Goal: Task Accomplishment & Management: Use online tool/utility

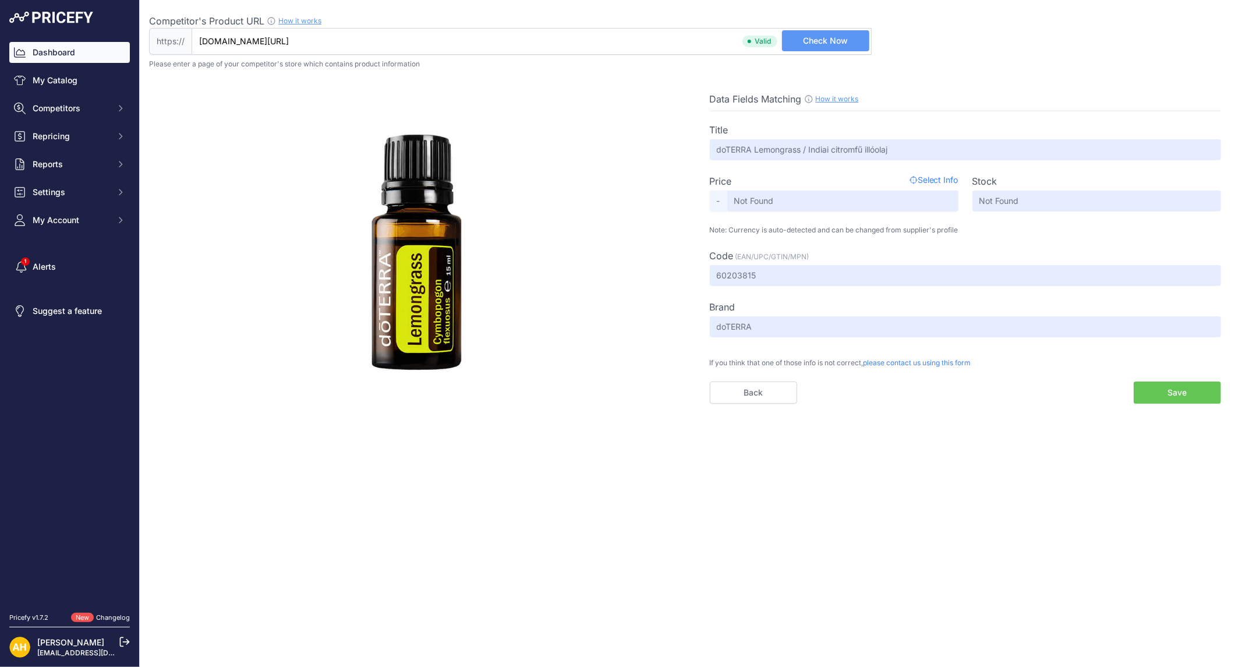
click at [59, 52] on link "Dashboard" at bounding box center [69, 52] width 121 height 21
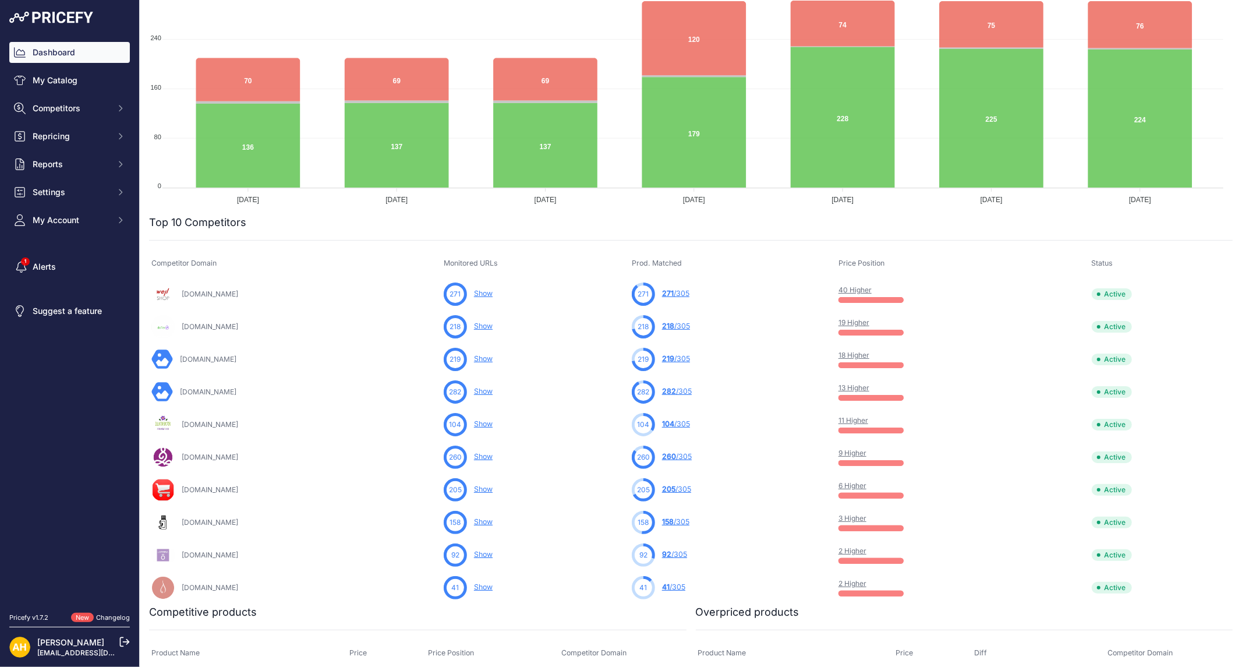
scroll to position [194, 0]
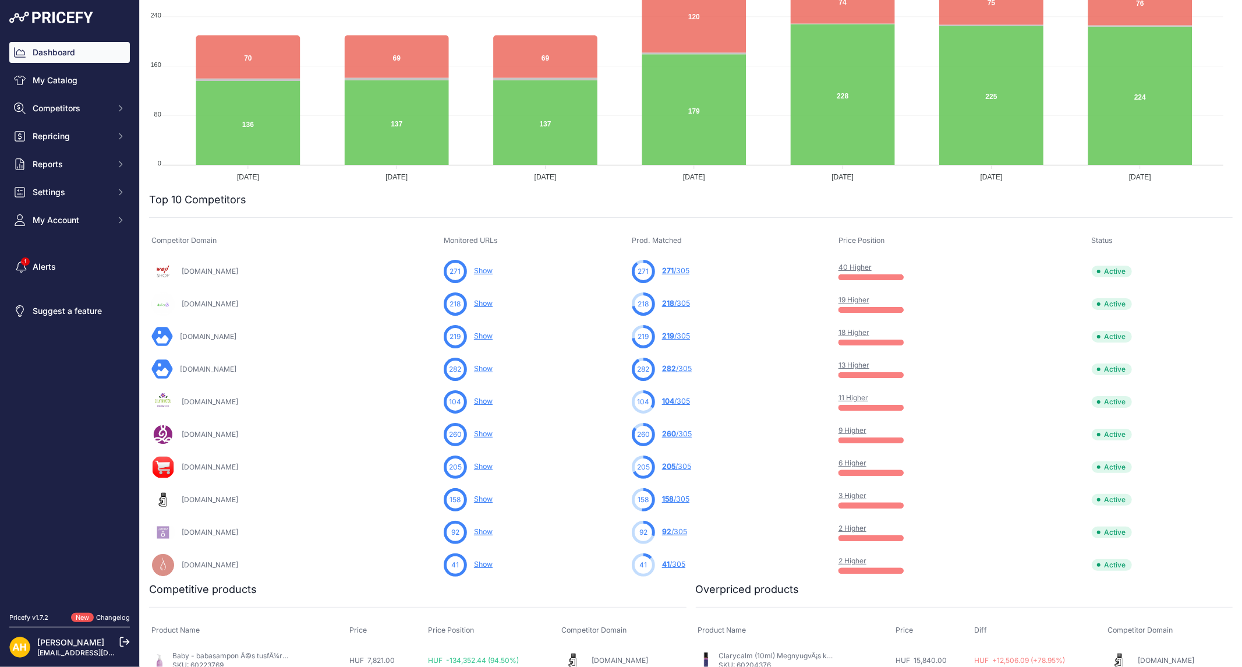
click at [867, 400] on link "11 Higher" at bounding box center [853, 397] width 30 height 9
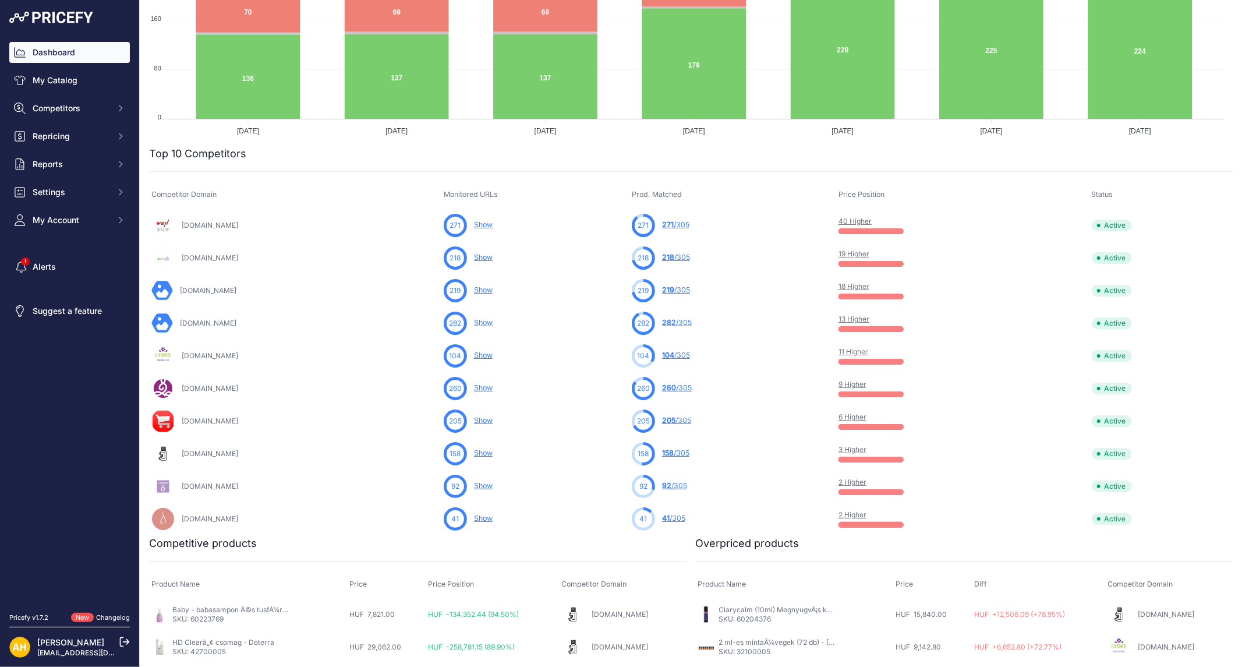
scroll to position [236, 0]
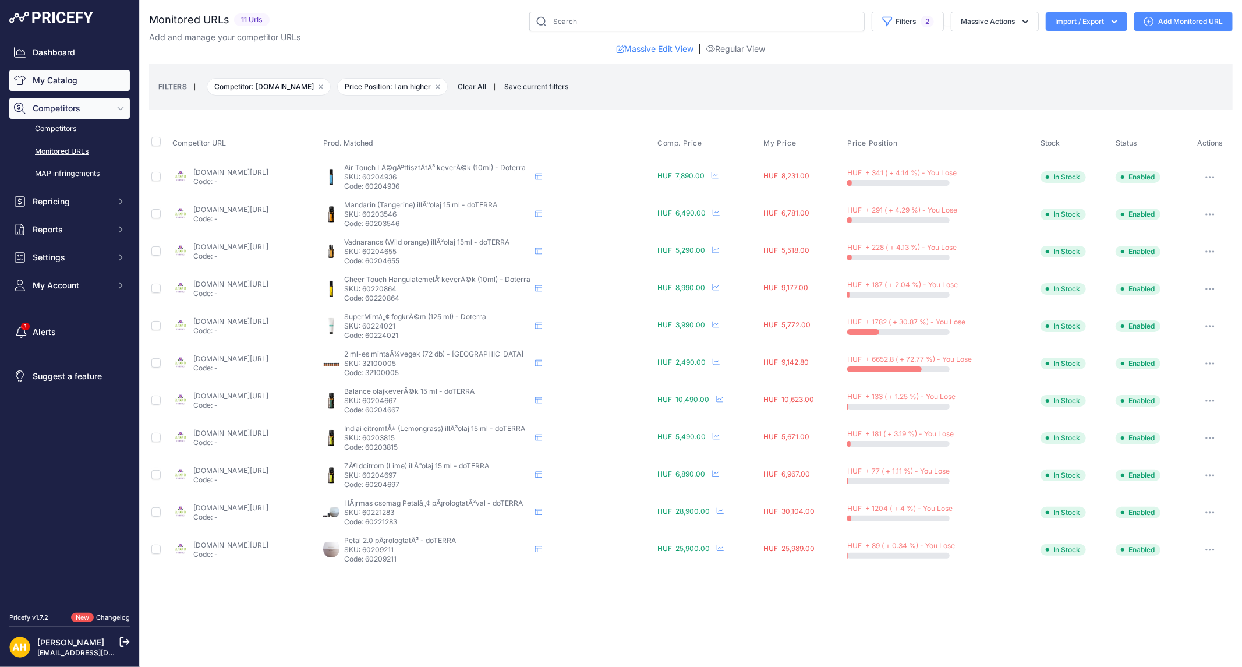
click at [79, 78] on link "My Catalog" at bounding box center [69, 80] width 121 height 21
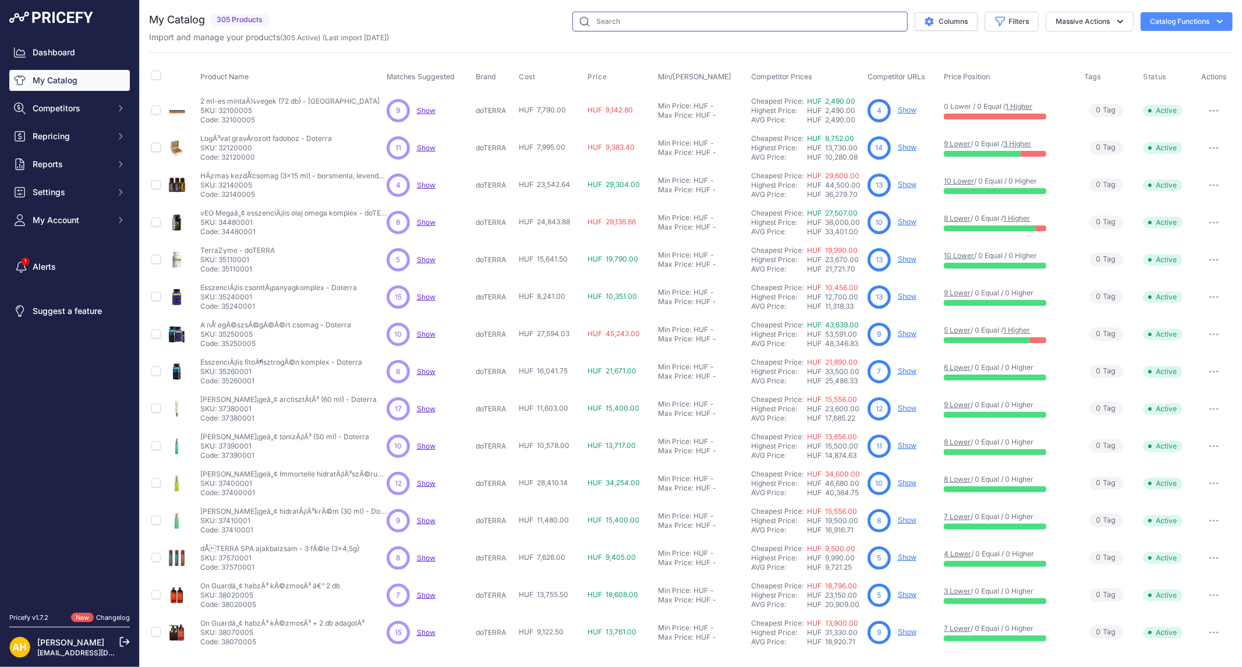
click at [605, 22] on input "text" at bounding box center [739, 22] width 335 height 20
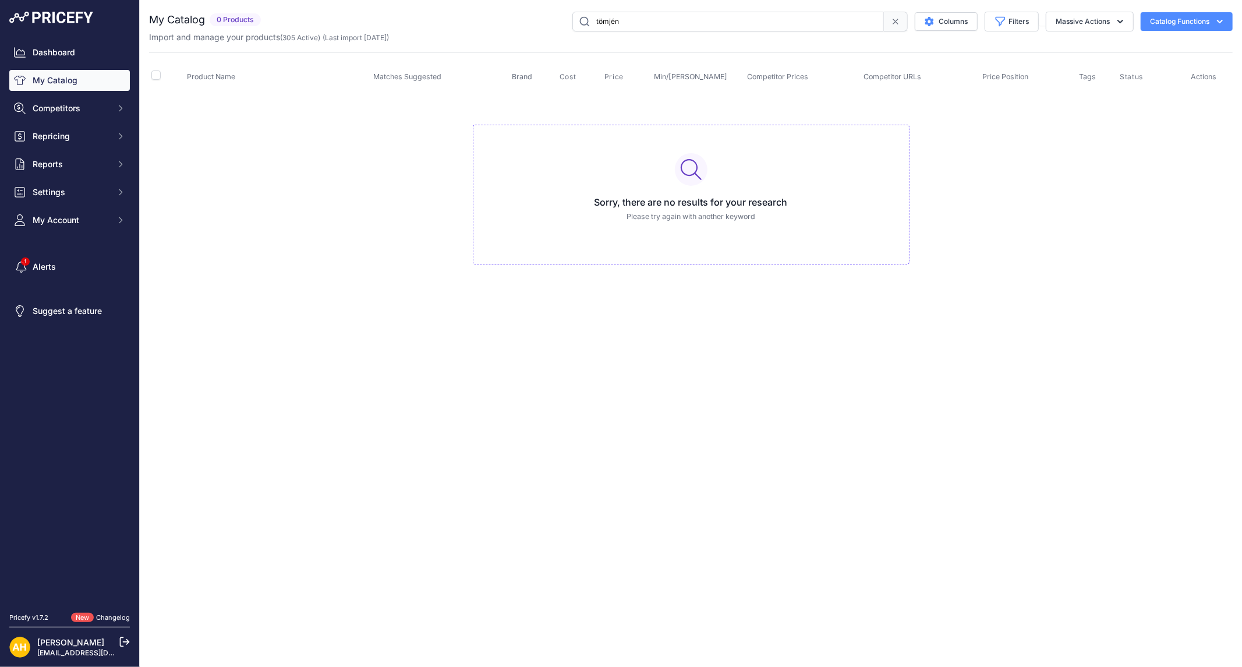
click at [605, 22] on input "tömjén" at bounding box center [727, 22] width 311 height 20
type input "frankincense"
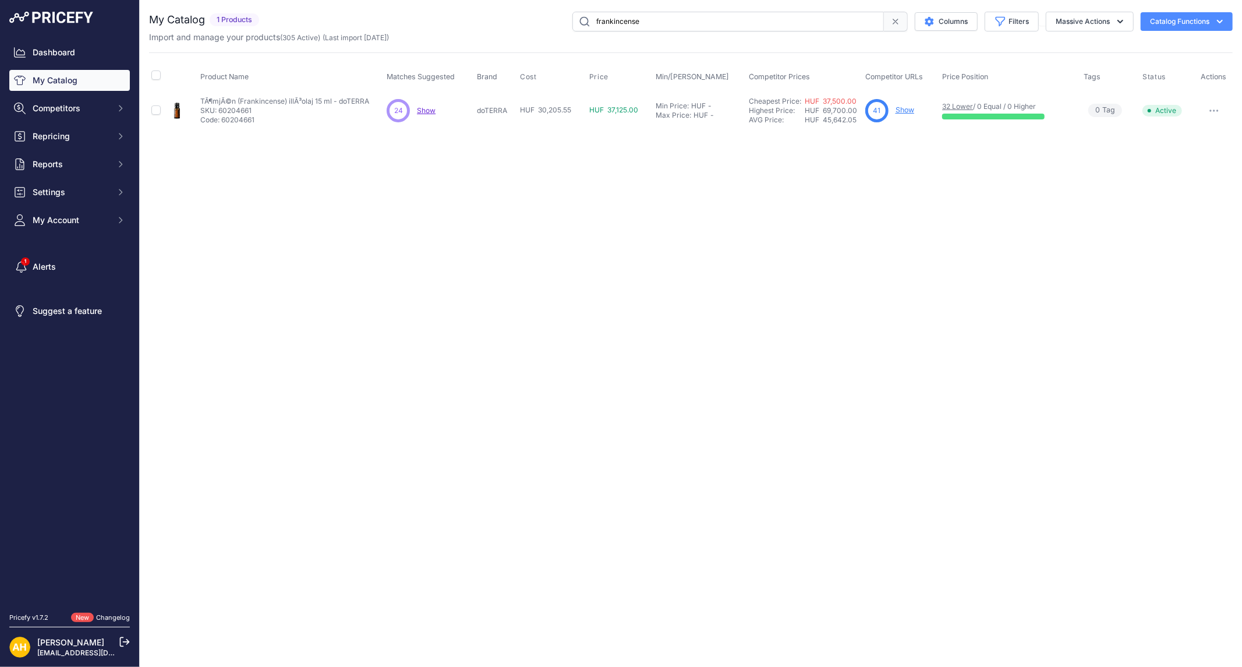
click at [910, 111] on link "Show" at bounding box center [904, 109] width 19 height 9
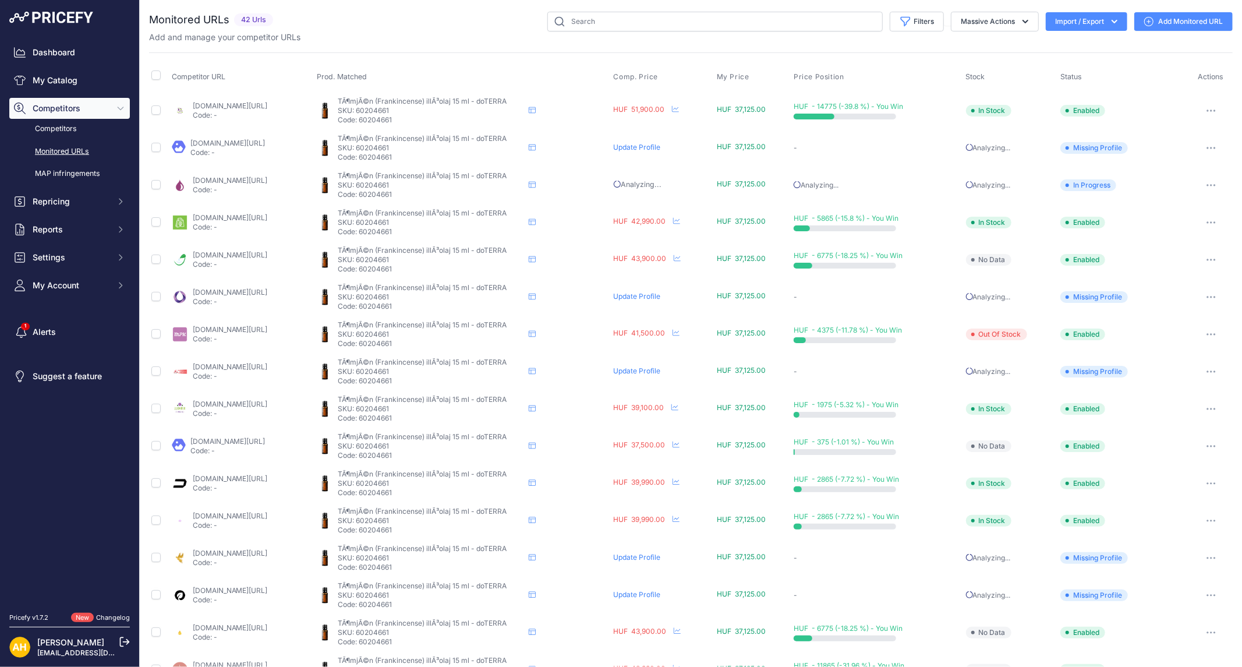
scroll to position [218, 0]
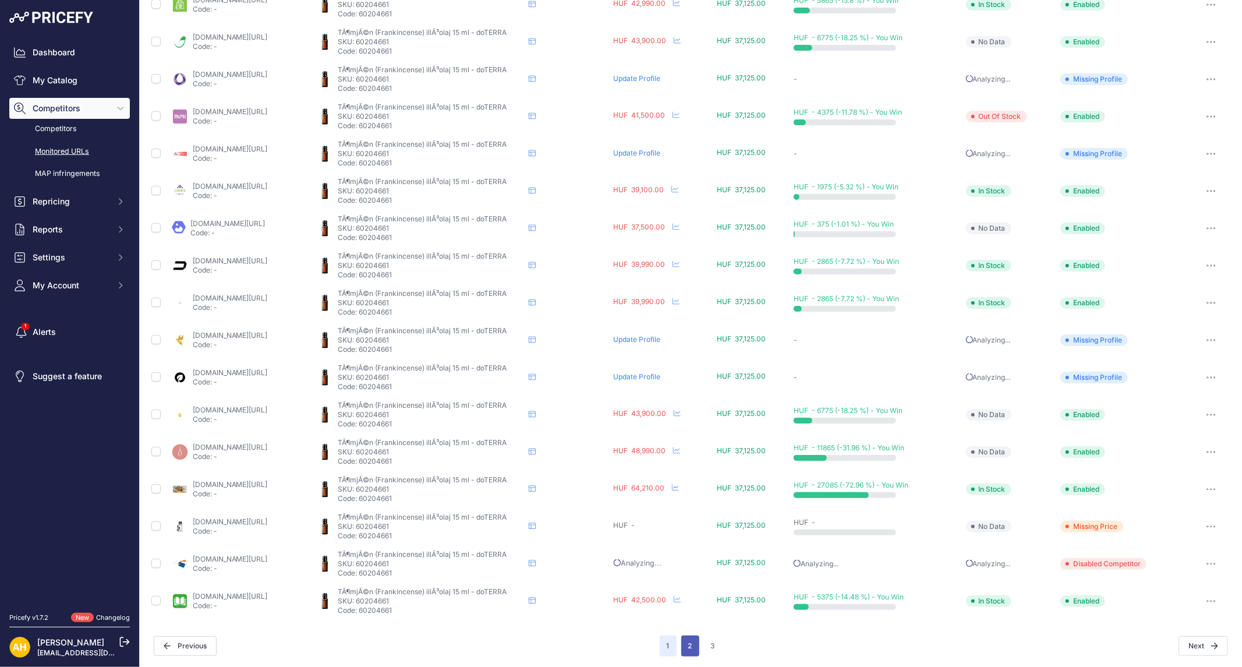
click at [690, 643] on button "2" at bounding box center [690, 645] width 18 height 21
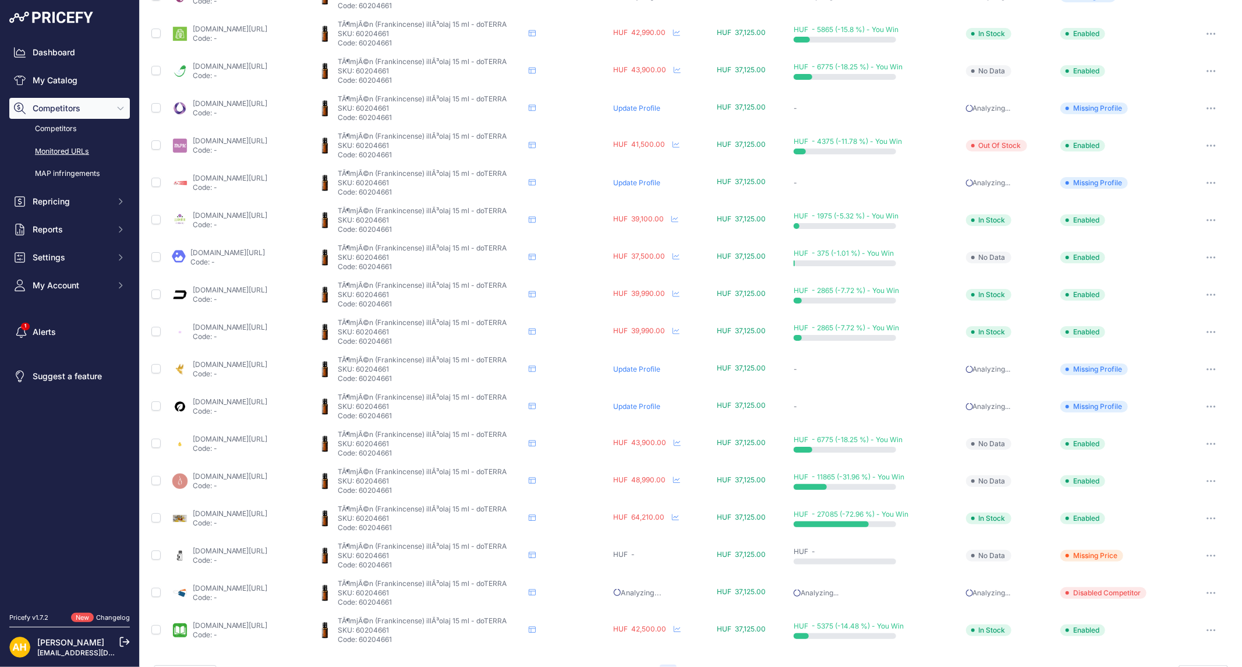
scroll to position [247, 0]
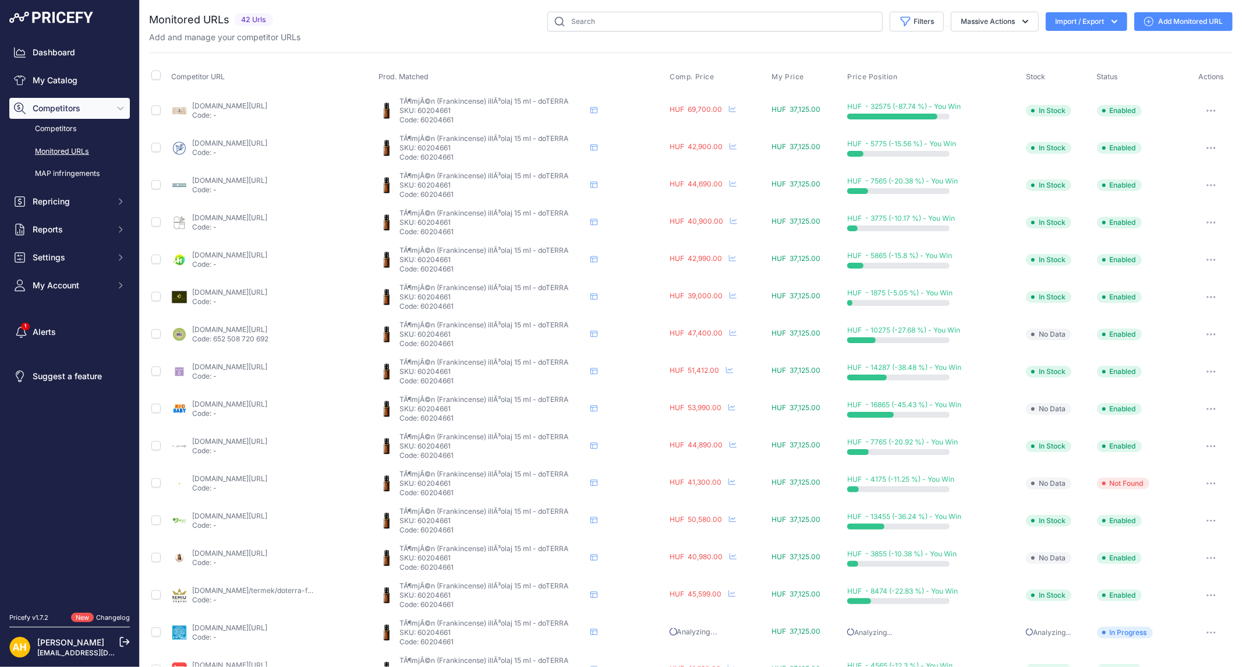
scroll to position [218, 0]
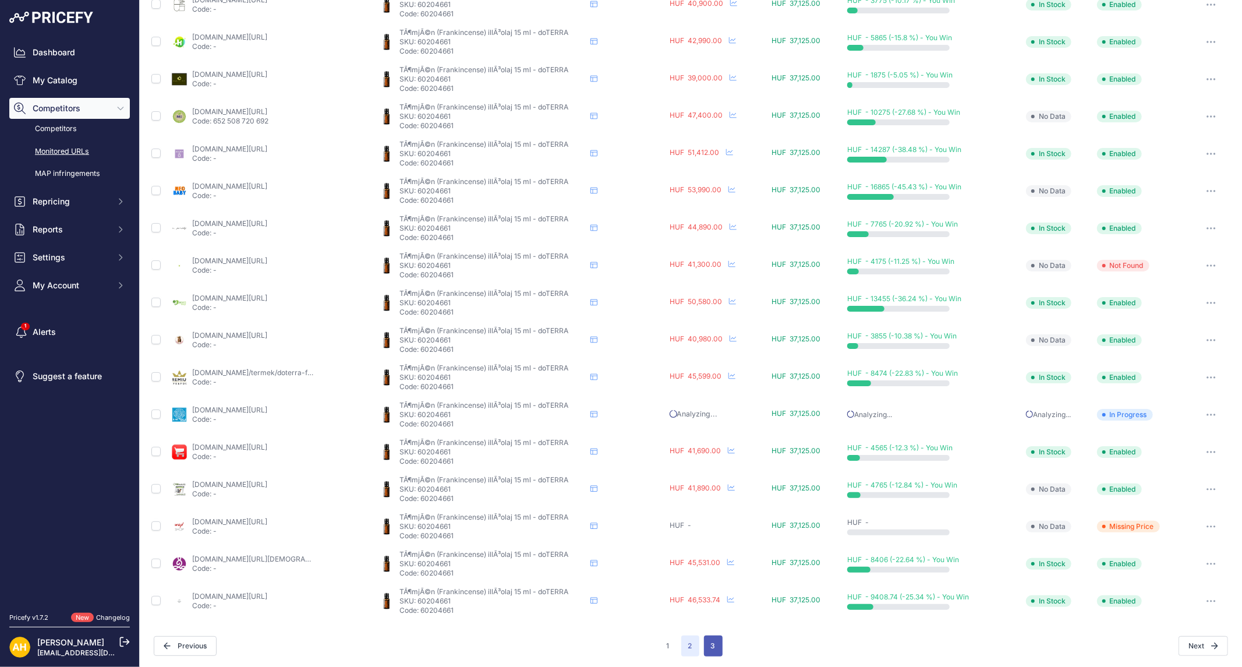
click at [706, 646] on button "3" at bounding box center [713, 645] width 19 height 21
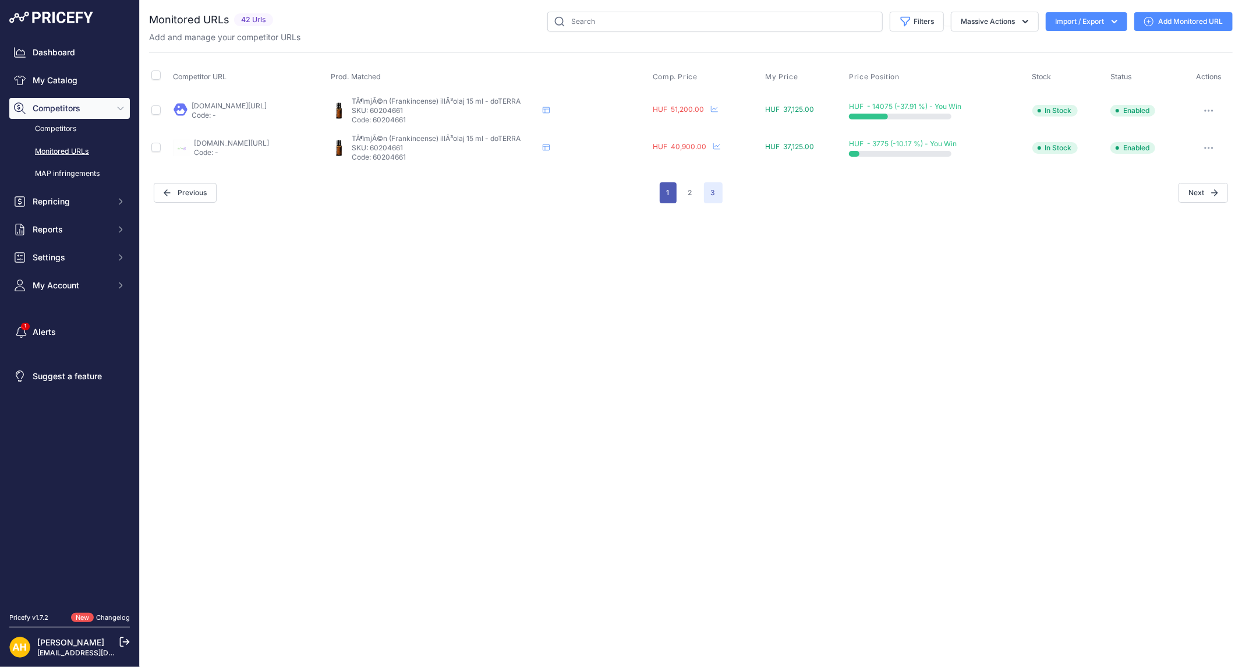
click at [662, 194] on button "1" at bounding box center [668, 192] width 17 height 21
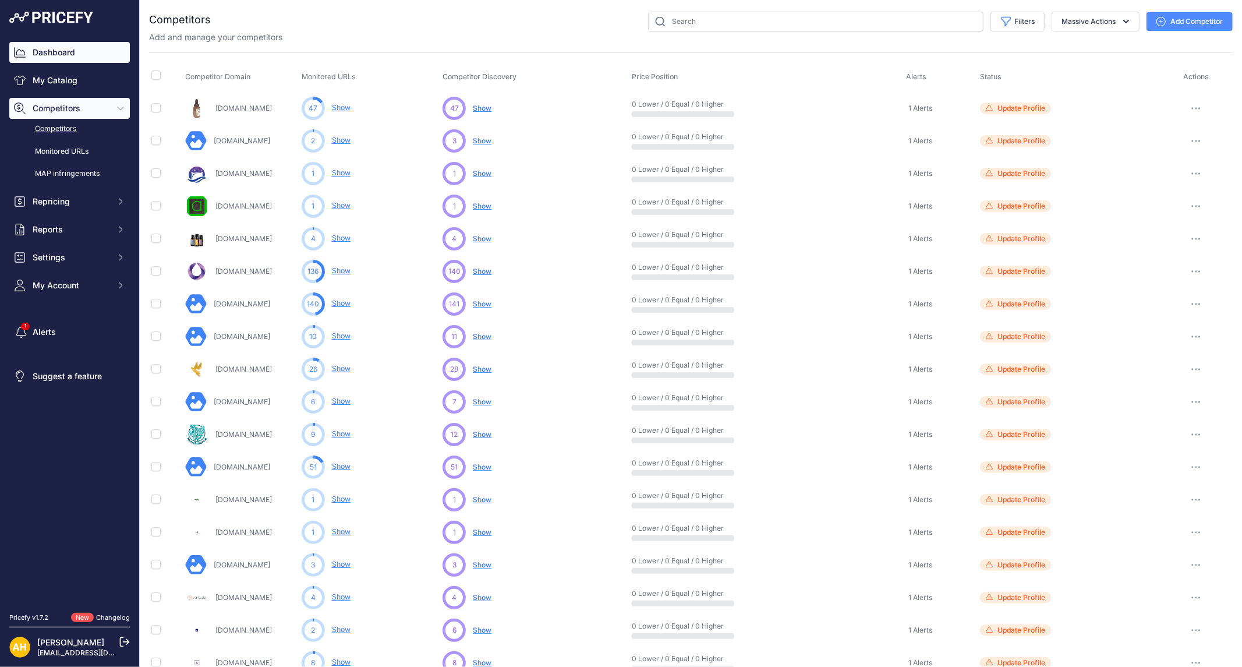
click at [54, 49] on link "Dashboard" at bounding box center [69, 52] width 121 height 21
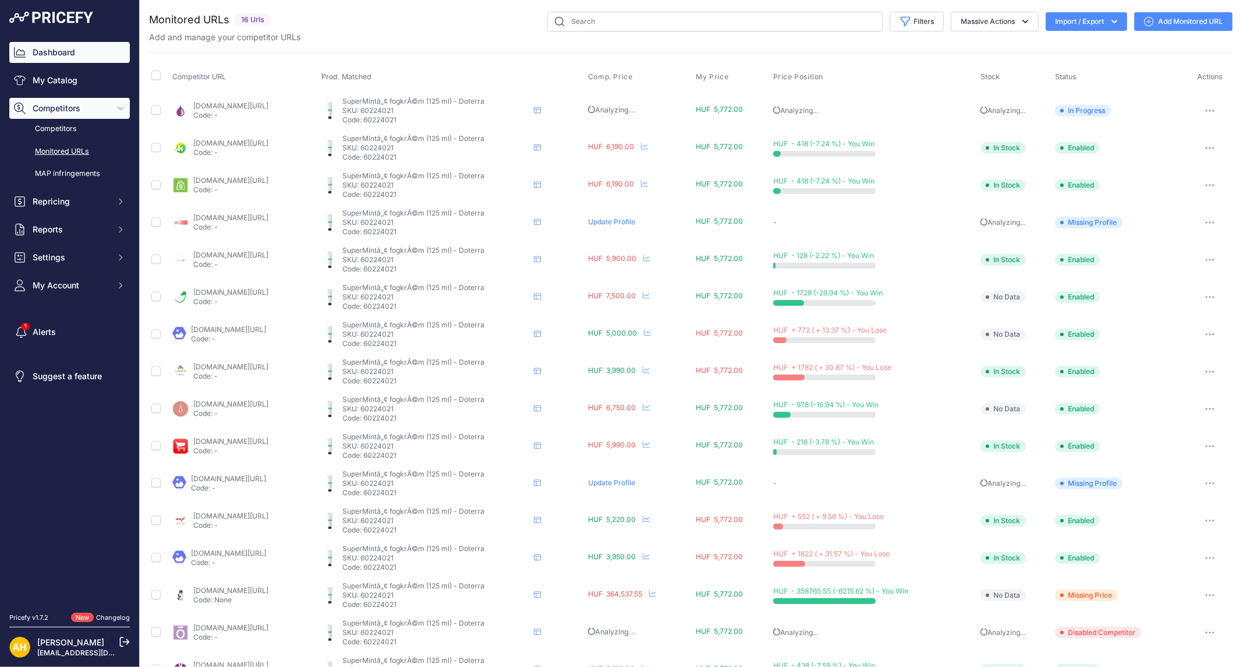
click at [53, 51] on link "Dashboard" at bounding box center [69, 52] width 121 height 21
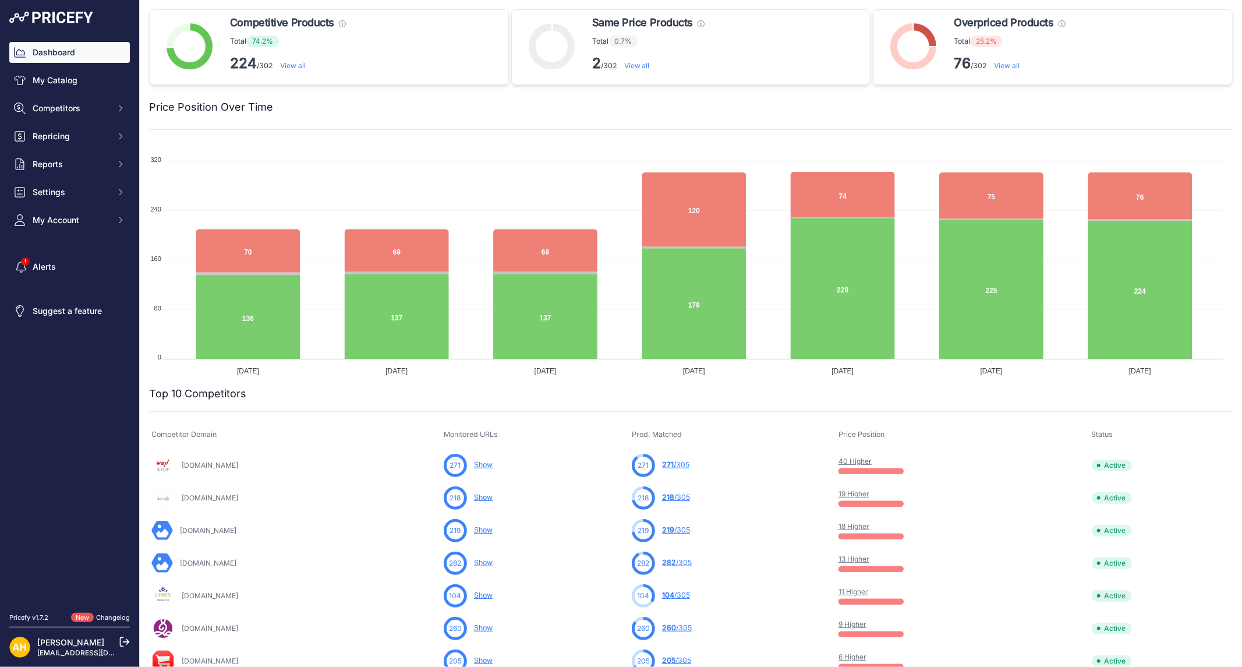
click at [870, 459] on link "40 Higher" at bounding box center [854, 460] width 33 height 9
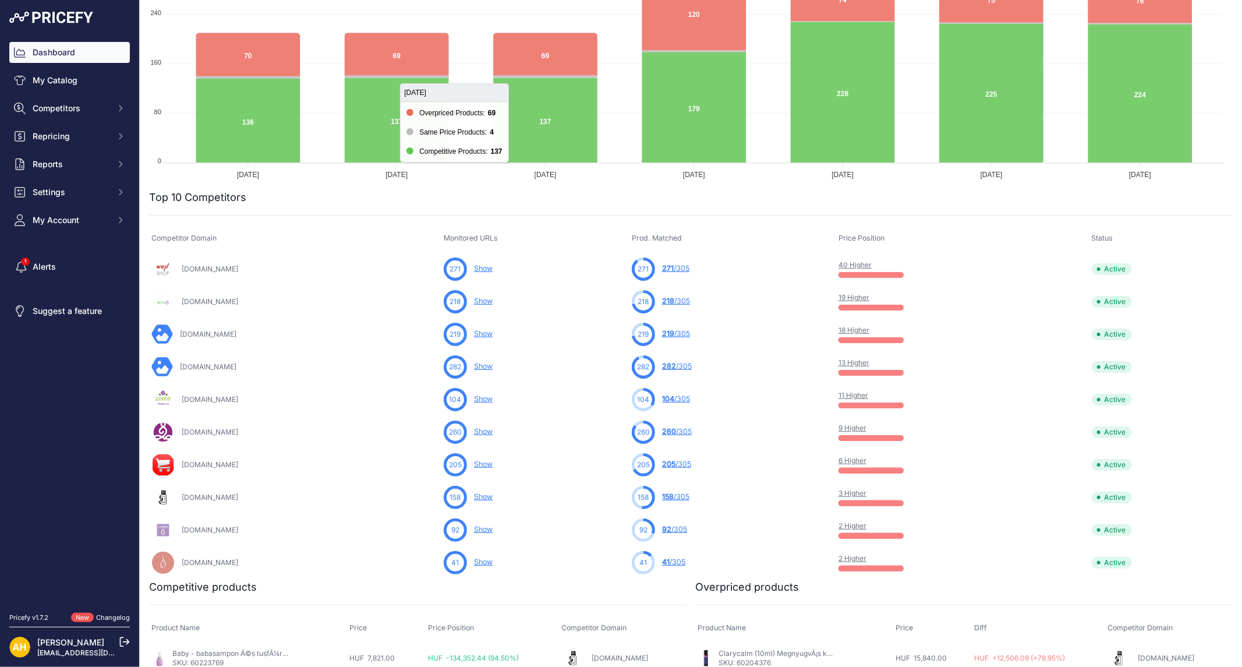
scroll to position [194, 0]
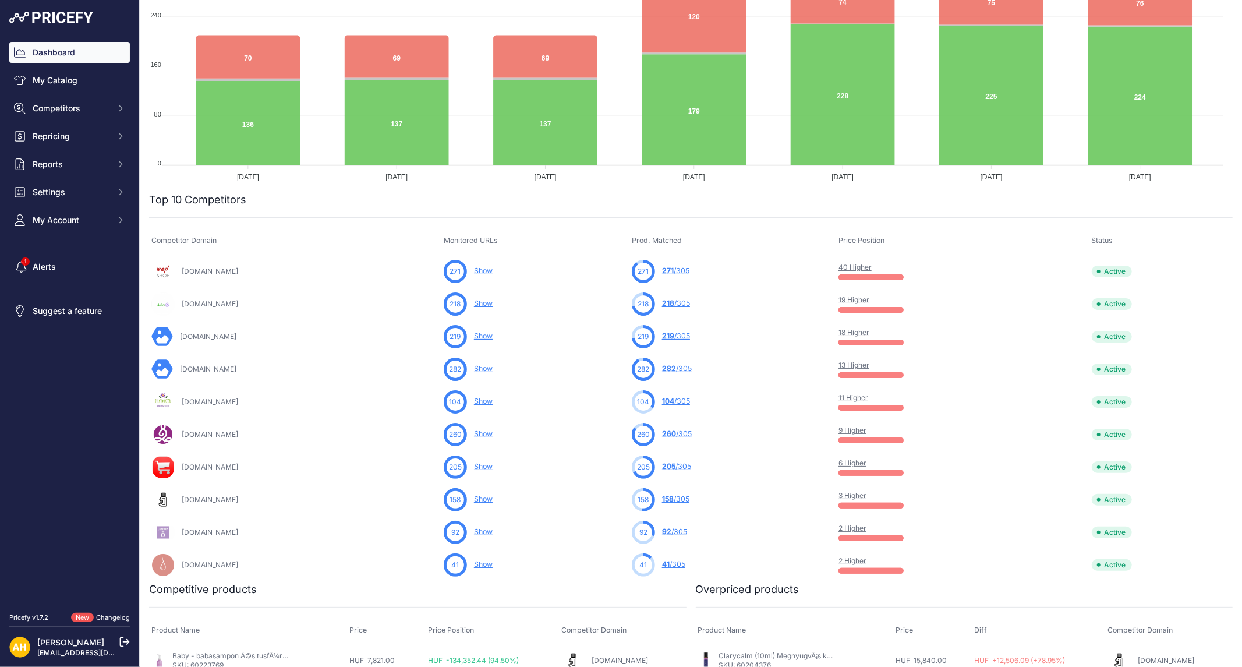
click at [689, 502] on link "158 /305" at bounding box center [675, 498] width 27 height 9
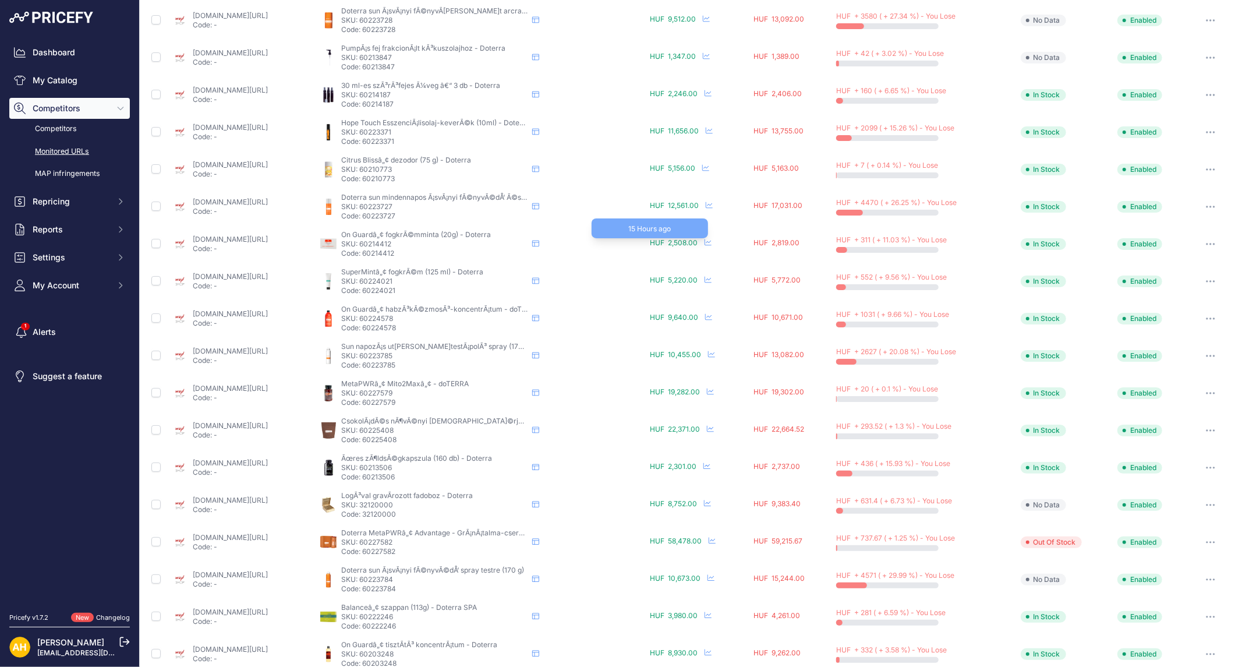
scroll to position [284, 0]
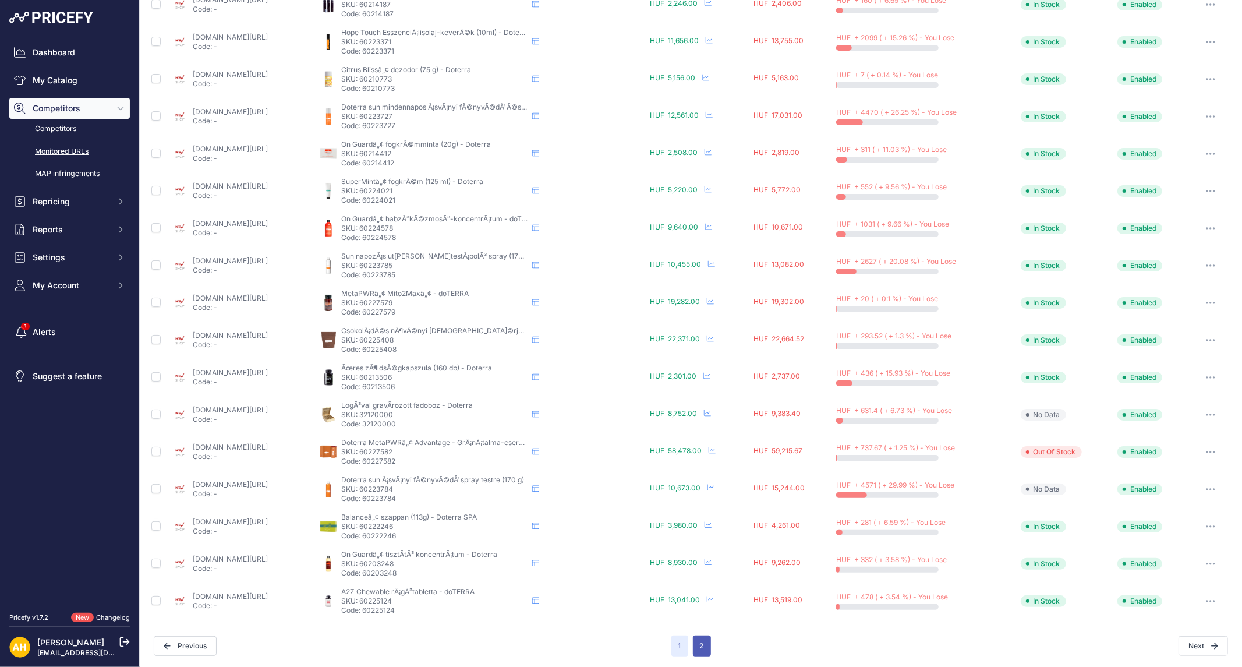
click at [695, 644] on button "2" at bounding box center [702, 645] width 18 height 21
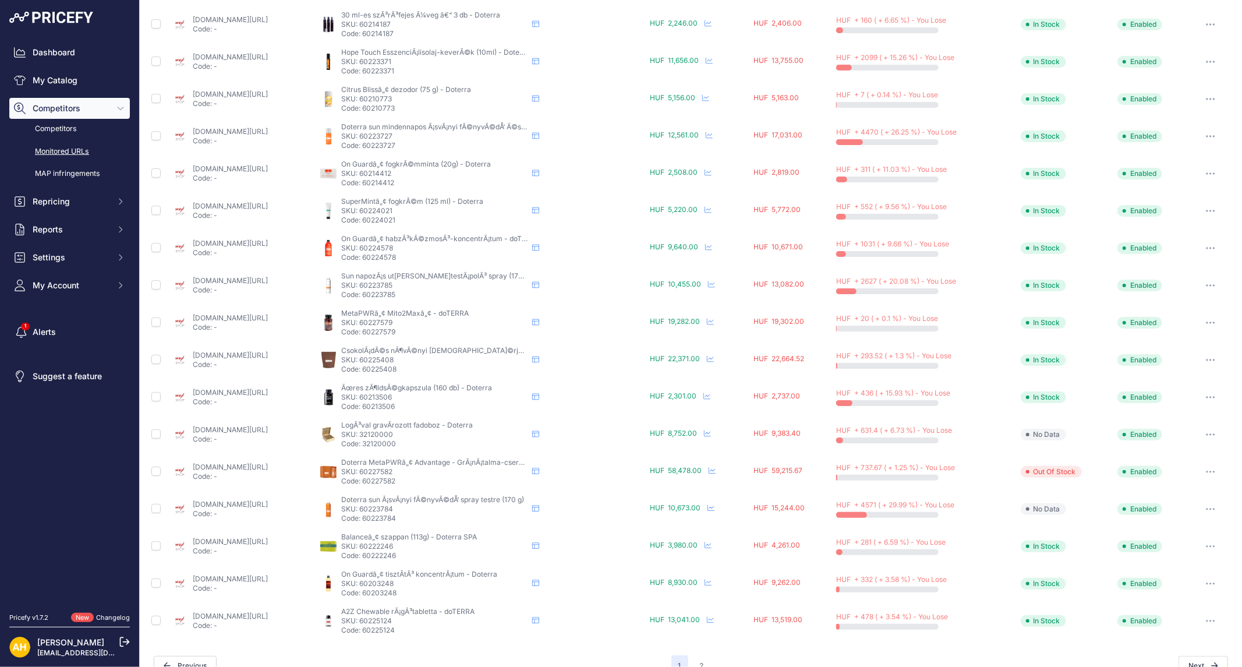
scroll to position [304, 0]
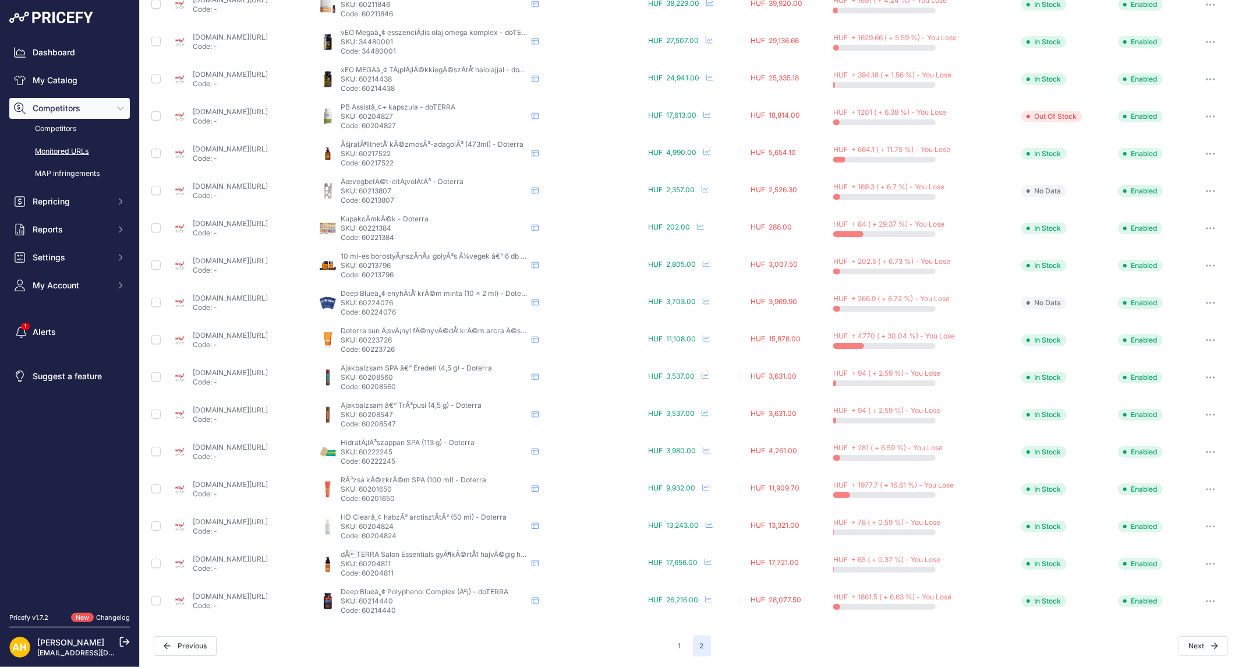
scroll to position [26, 0]
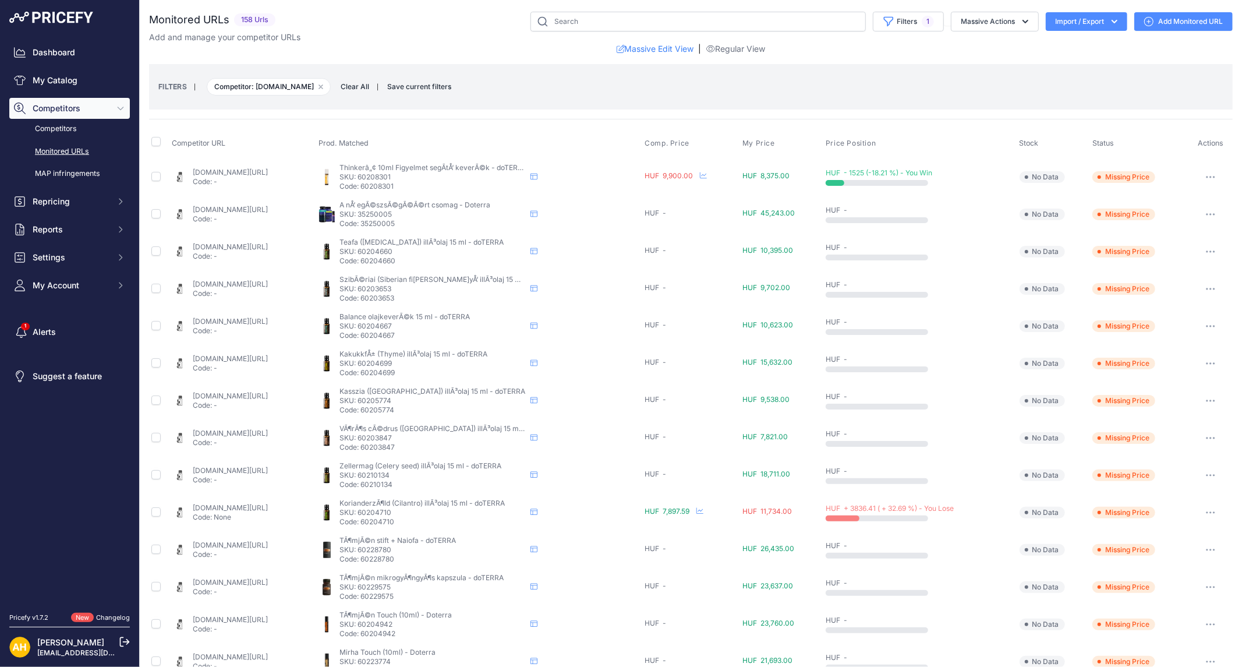
click at [1199, 515] on button "button" at bounding box center [1210, 512] width 23 height 16
click at [1162, 596] on button "Fetch Updated Price" at bounding box center [1170, 592] width 119 height 19
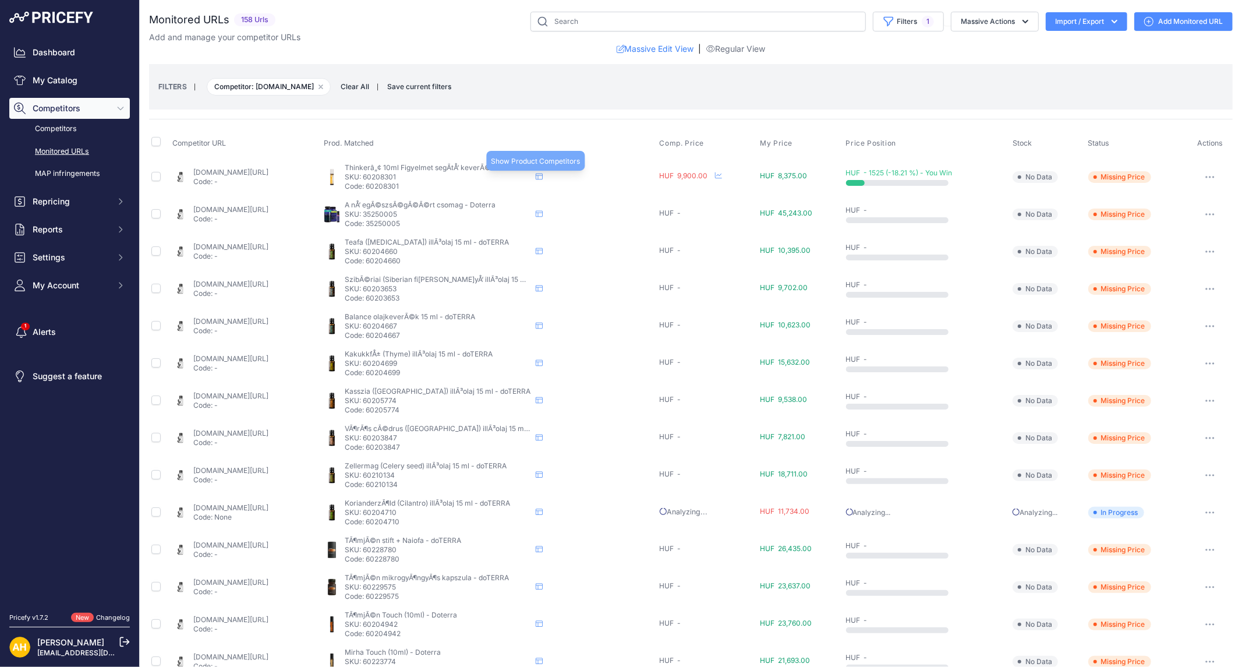
click at [543, 176] on icon at bounding box center [539, 176] width 7 height 7
click at [268, 169] on link "[DOMAIN_NAME][URL]" at bounding box center [230, 172] width 75 height 9
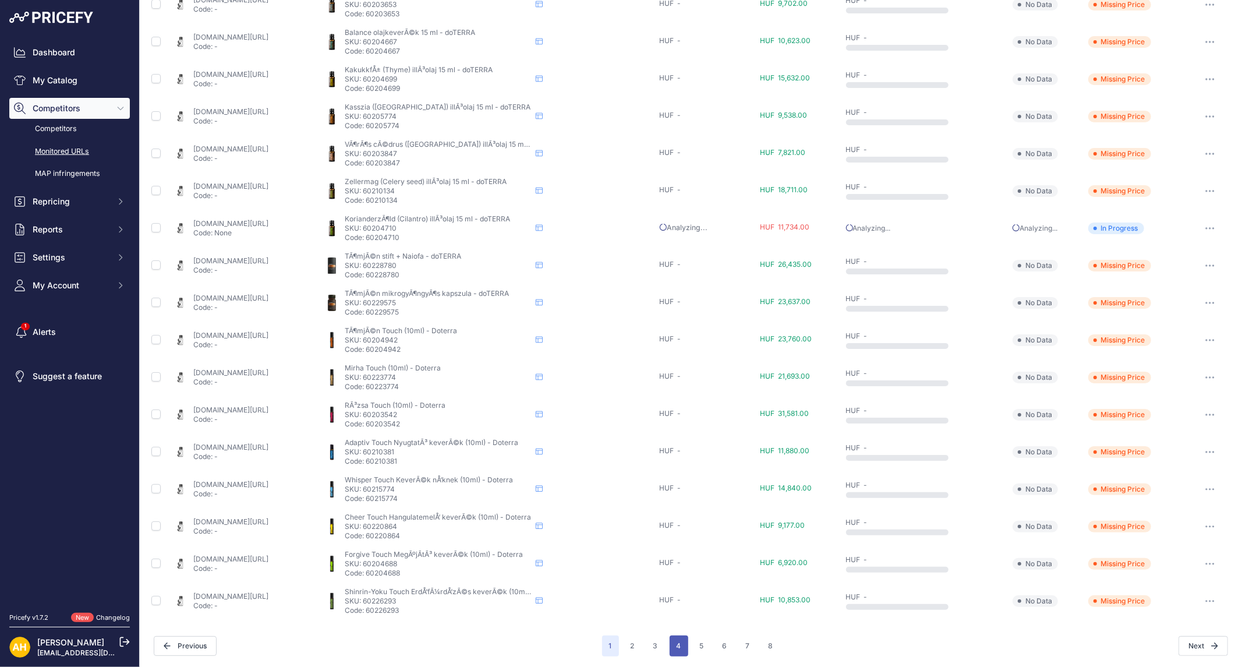
click at [671, 644] on button "4" at bounding box center [678, 645] width 19 height 21
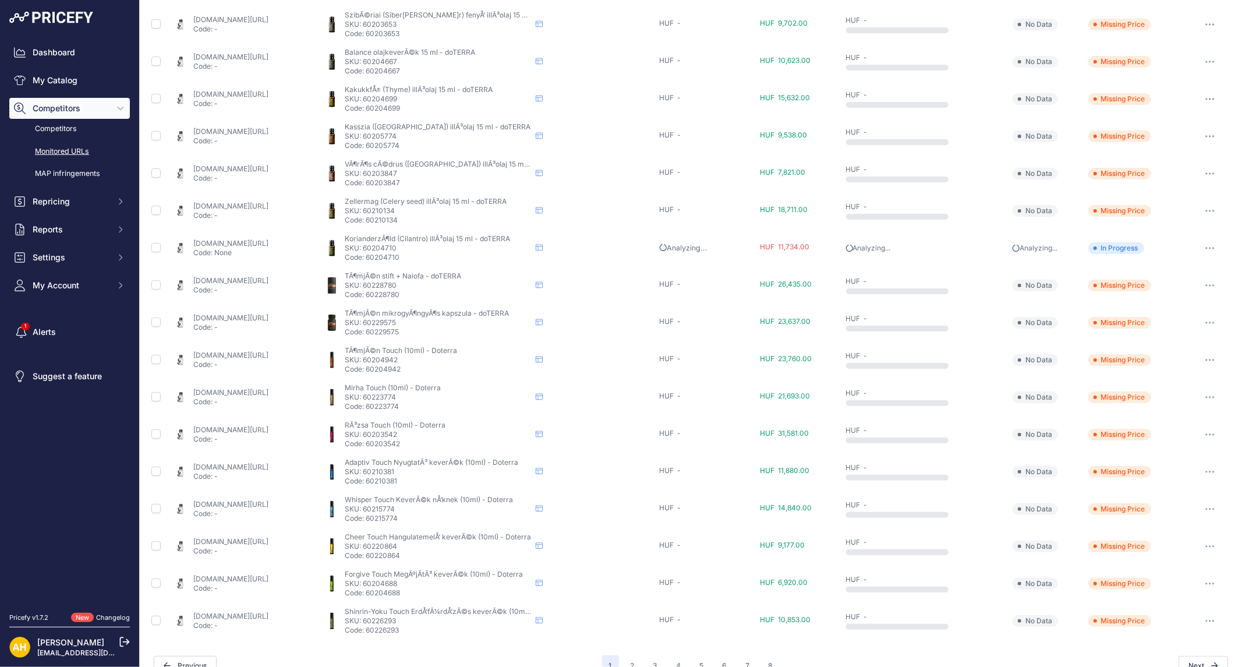
scroll to position [304, 0]
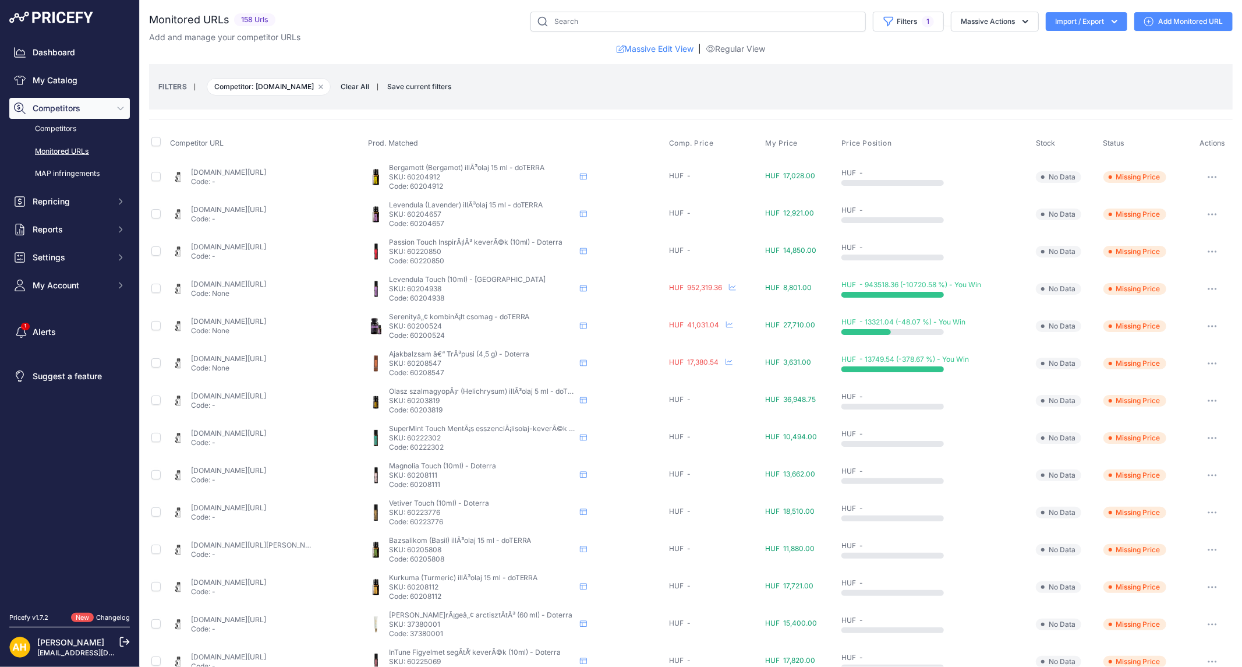
click at [266, 283] on link "olajkultura.hu/termek/doterra-levendula-touch-10-ml-lavender/?prirule_jdsnikfkf…" at bounding box center [228, 283] width 75 height 9
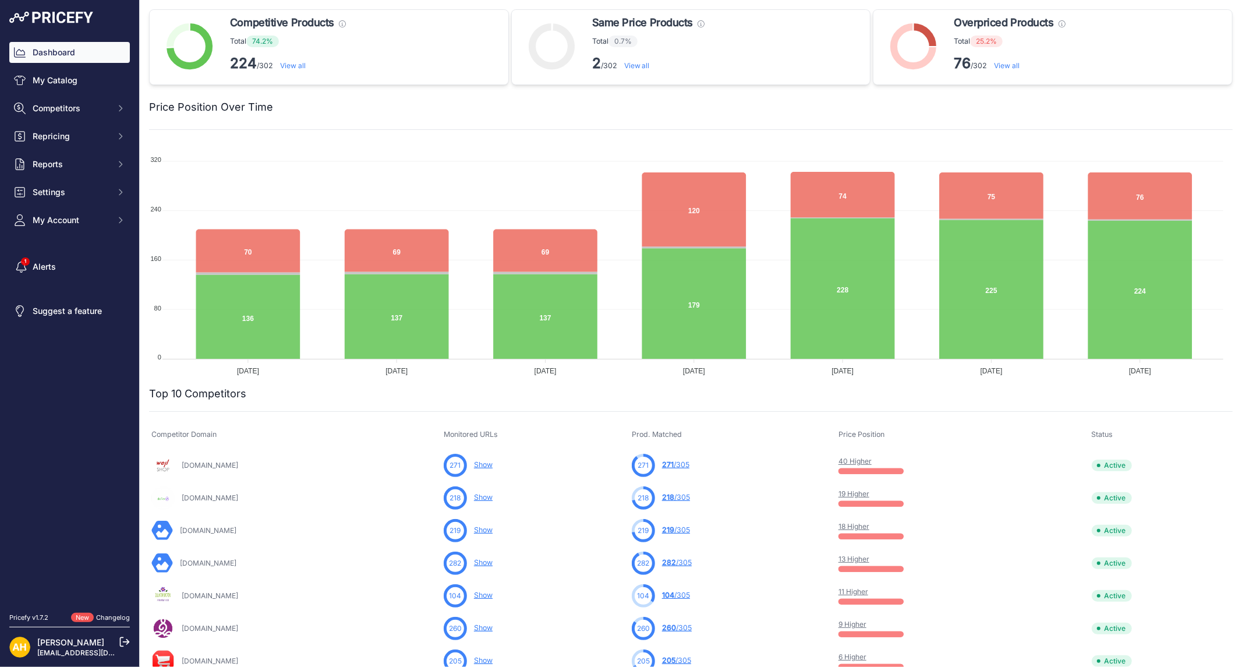
click at [190, 465] on link "[DOMAIN_NAME]" at bounding box center [210, 464] width 56 height 9
click at [199, 497] on link "[DOMAIN_NAME]" at bounding box center [210, 497] width 56 height 9
click at [187, 528] on link "Melini.hu" at bounding box center [208, 530] width 56 height 9
click at [194, 563] on link "Doteo.hu" at bounding box center [208, 562] width 56 height 9
click at [205, 596] on link "Illatdoktor.hu" at bounding box center [210, 595] width 56 height 9
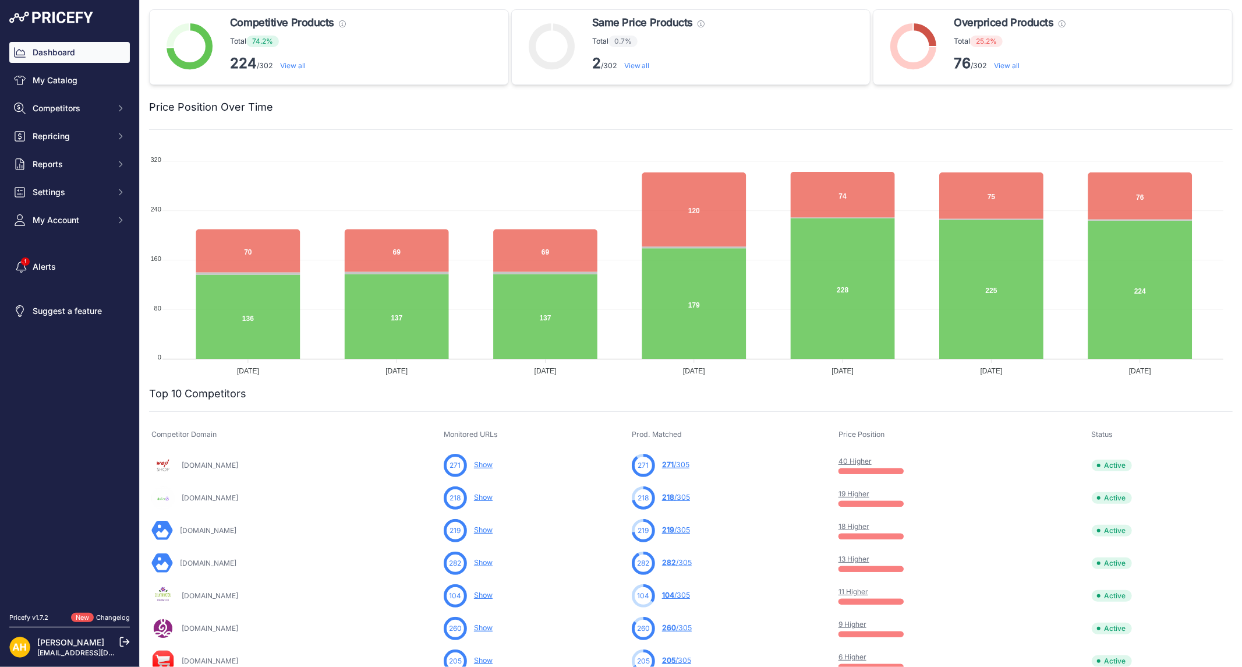
click at [212, 626] on link "Yogabazaar.hu" at bounding box center [210, 627] width 56 height 9
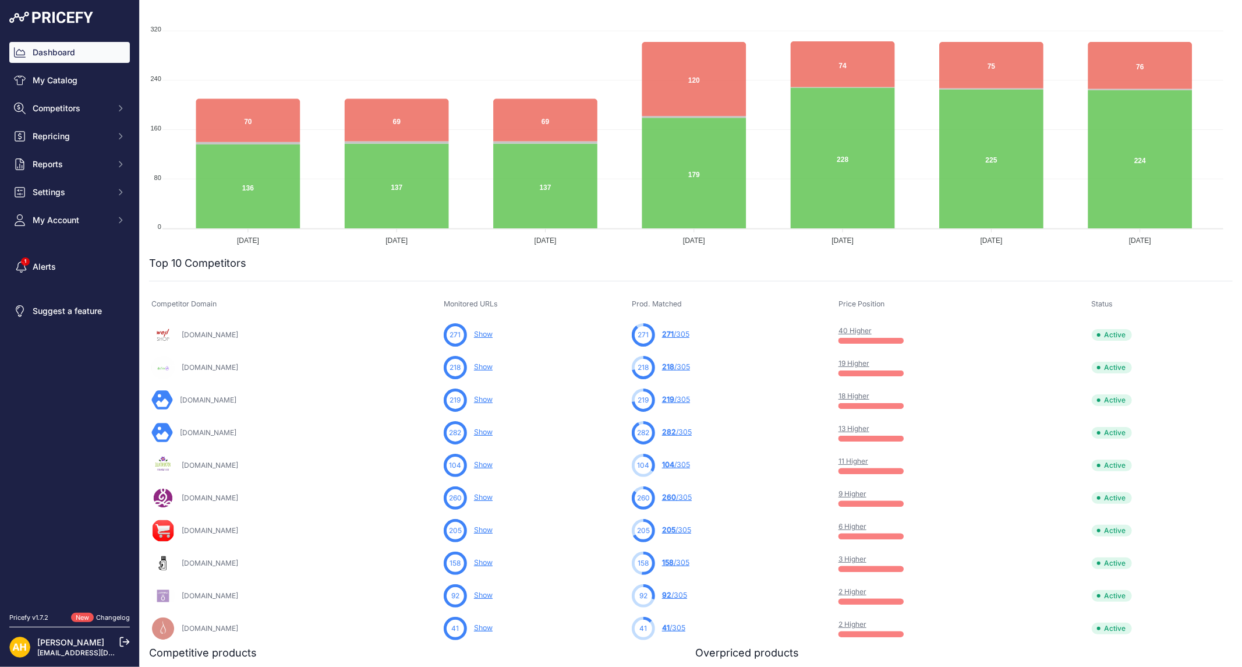
scroll to position [194, 0]
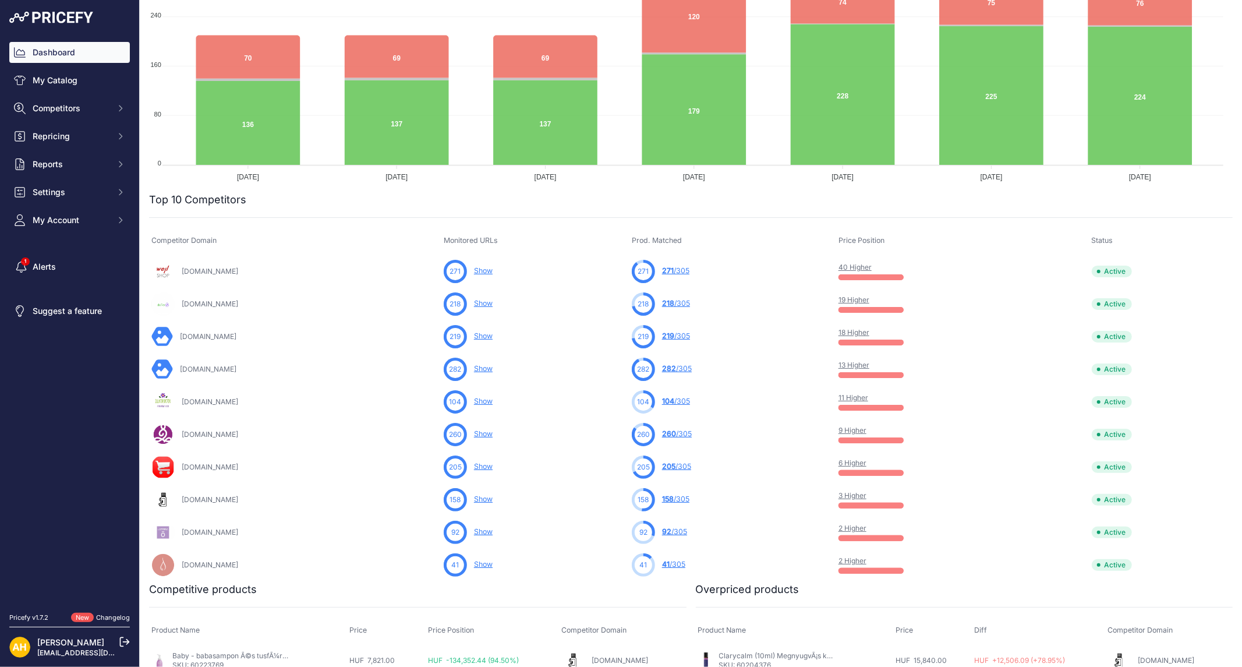
click at [192, 466] on link "Terrazen.hu" at bounding box center [210, 466] width 56 height 9
click at [201, 526] on div "Mindenamiterraolaj.hu" at bounding box center [295, 531] width 288 height 23
click at [196, 501] on link "Olajkultura.hu" at bounding box center [210, 499] width 56 height 9
click at [238, 532] on link "Mindenamiterraolaj.hu" at bounding box center [210, 531] width 56 height 9
click at [199, 566] on link "Pure-shop.hu" at bounding box center [210, 564] width 56 height 9
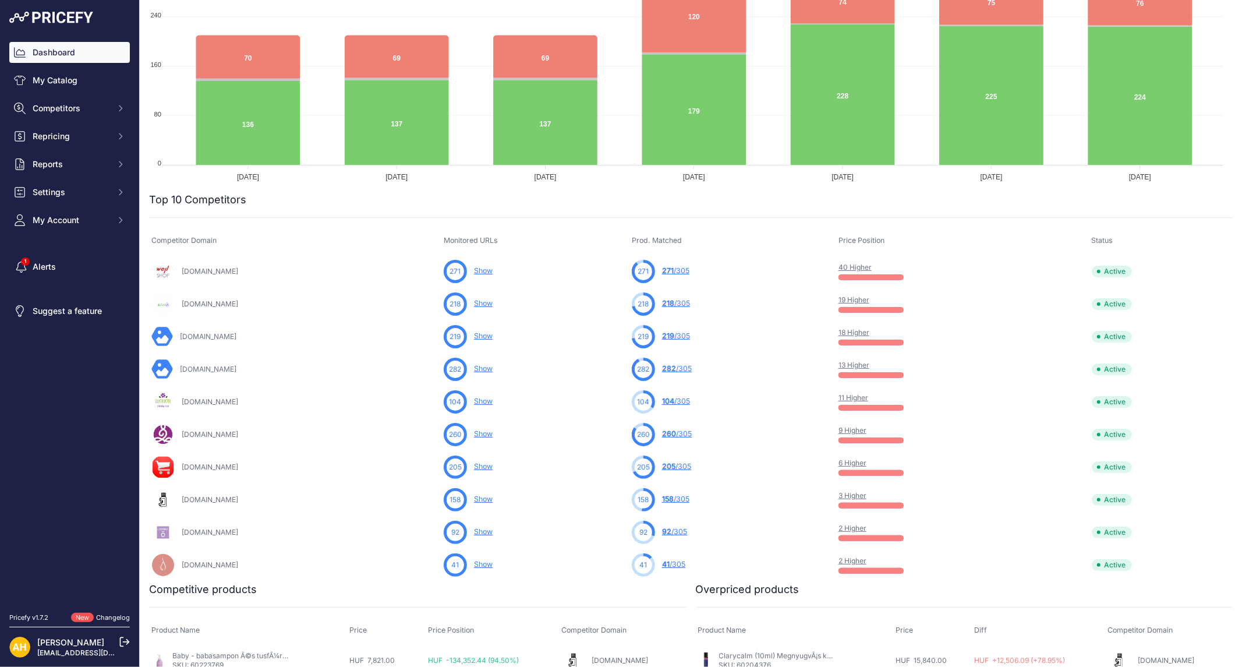
click at [493, 402] on link "Show" at bounding box center [483, 400] width 19 height 9
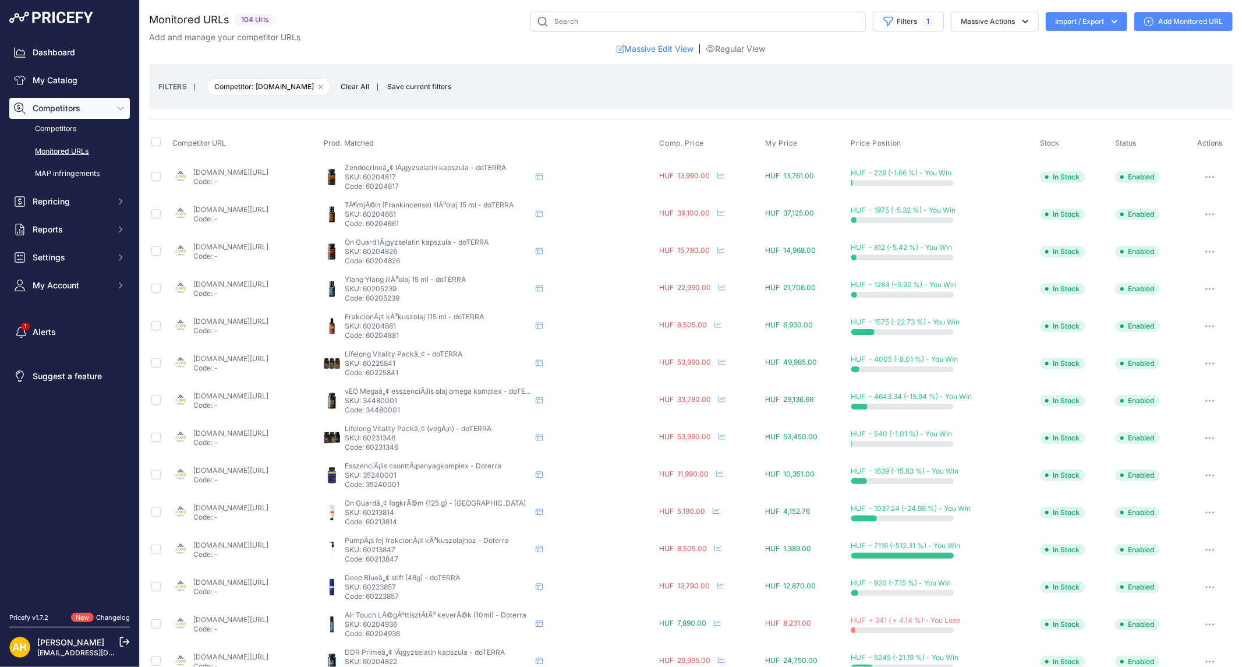
click at [260, 544] on link "[DOMAIN_NAME][URL]" at bounding box center [230, 544] width 75 height 9
